Goal: Transaction & Acquisition: Purchase product/service

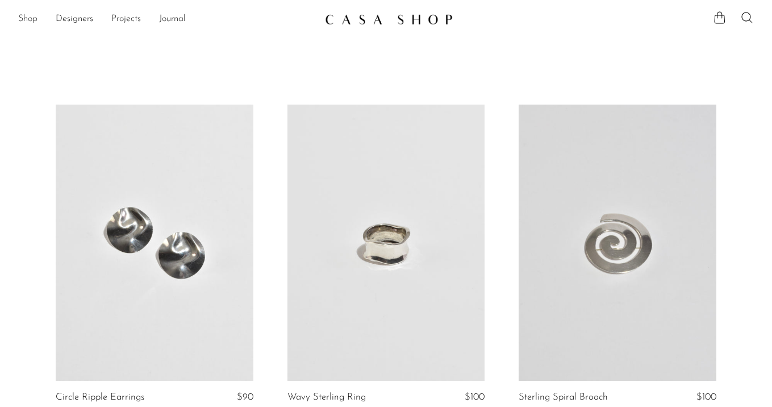
click at [25, 15] on link "Shop" at bounding box center [27, 19] width 19 height 15
click at [63, 15] on link "Designers" at bounding box center [74, 19] width 37 height 15
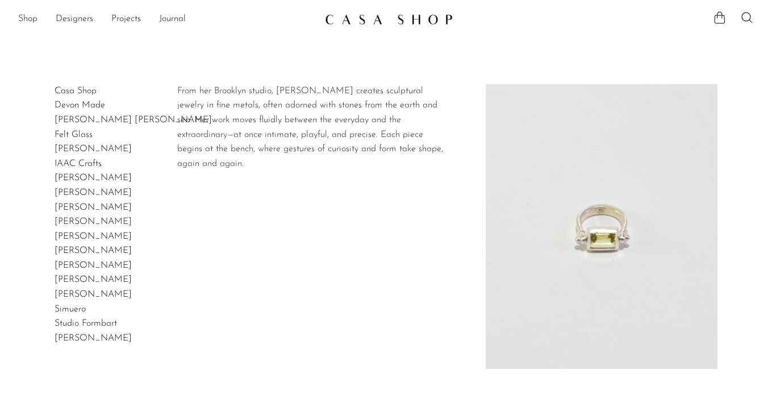
click at [69, 220] on link "[PERSON_NAME]" at bounding box center [93, 221] width 77 height 9
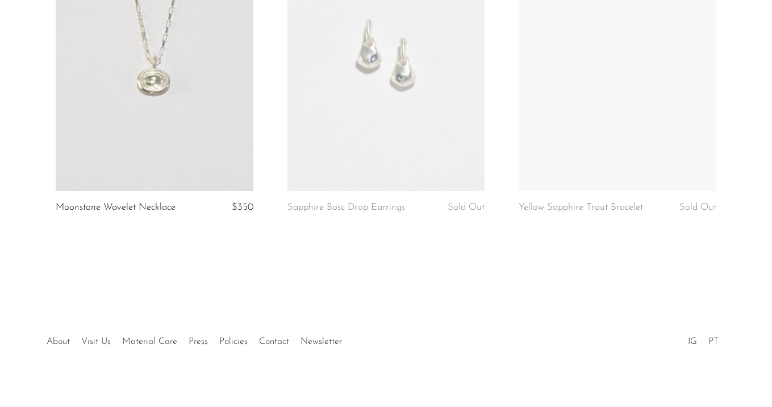
scroll to position [583, 0]
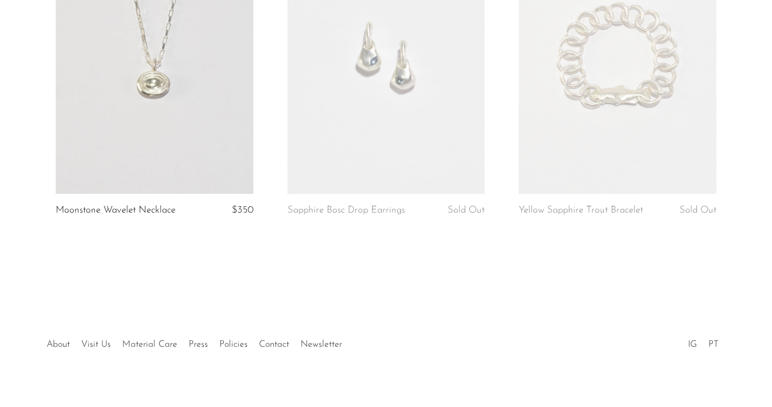
click at [595, 122] on link at bounding box center [618, 55] width 198 height 277
